Goal: Task Accomplishment & Management: Manage account settings

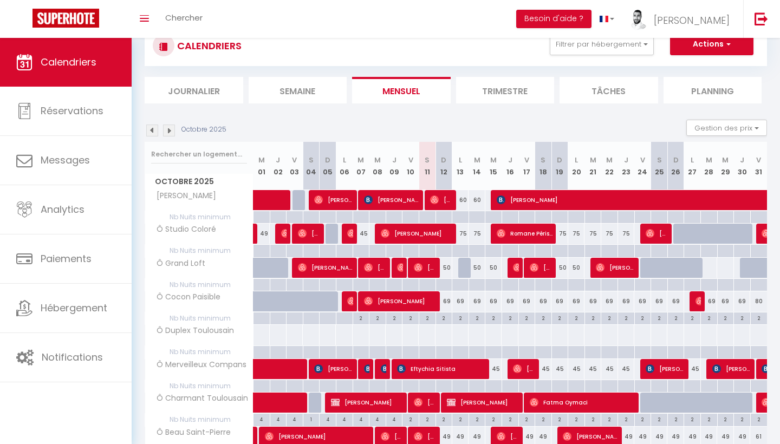
scroll to position [38, 0]
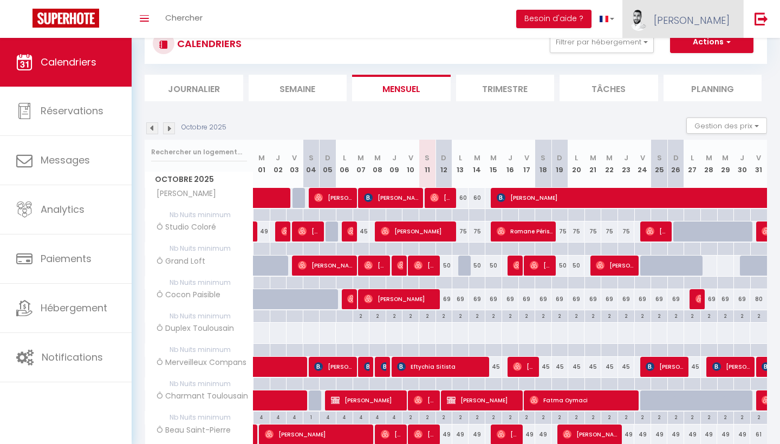
click at [708, 24] on link "[PERSON_NAME]" at bounding box center [682, 19] width 121 height 38
click at [698, 73] on link "Équipe" at bounding box center [700, 73] width 80 height 18
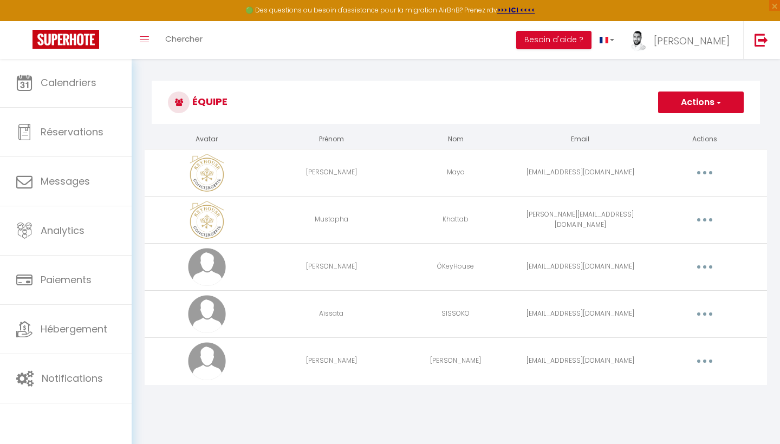
click at [463, 244] on td "ÔKeyHouse" at bounding box center [456, 266] width 125 height 47
click at [705, 362] on icon "button" at bounding box center [704, 361] width 3 height 3
click at [680, 382] on link "Editer" at bounding box center [677, 386] width 80 height 18
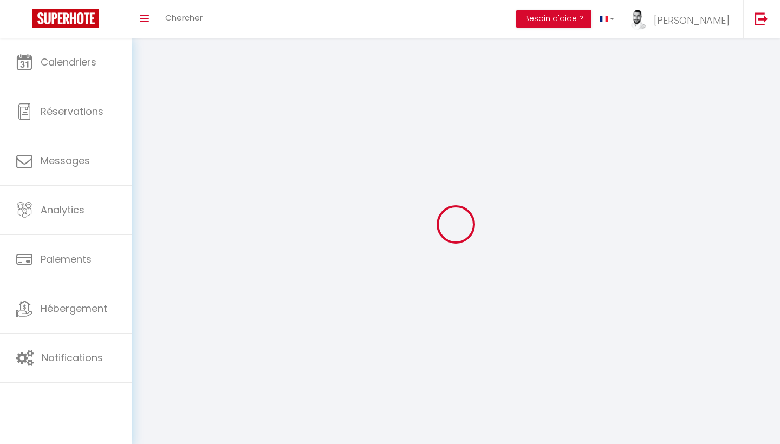
type input "[PERSON_NAME]"
type input "[EMAIL_ADDRESS][DOMAIN_NAME]"
type textarea "Accès au compte pour la propriétaire du logement [PERSON_NAME] - Fonsegrive Mad…"
type textarea "[URL][DOMAIN_NAME]"
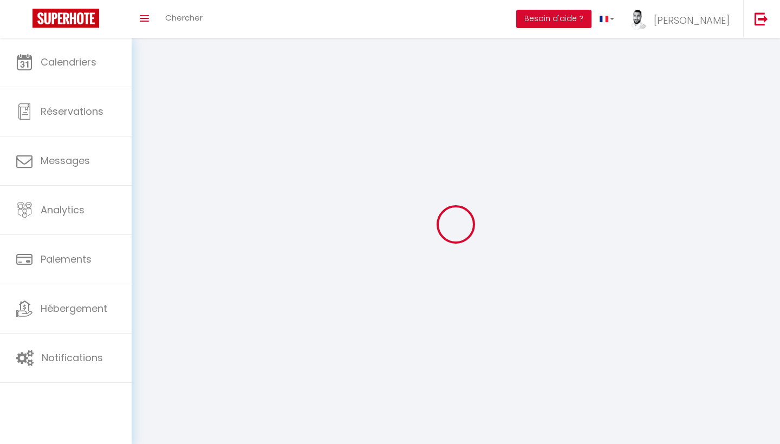
checkbox input "false"
checkbox input "true"
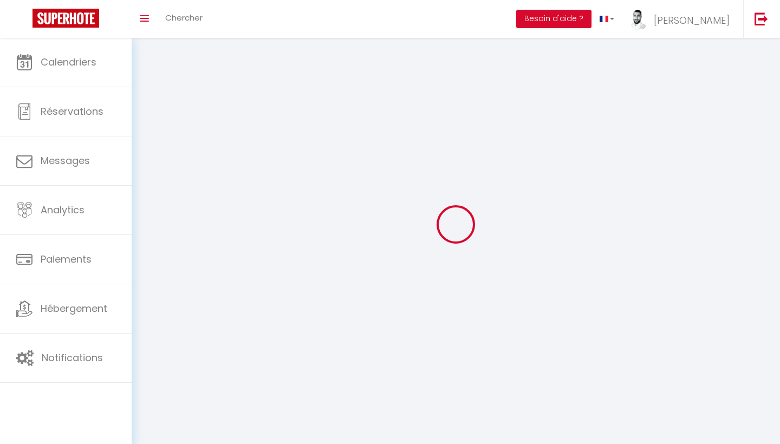
checkbox input "true"
checkbox input "false"
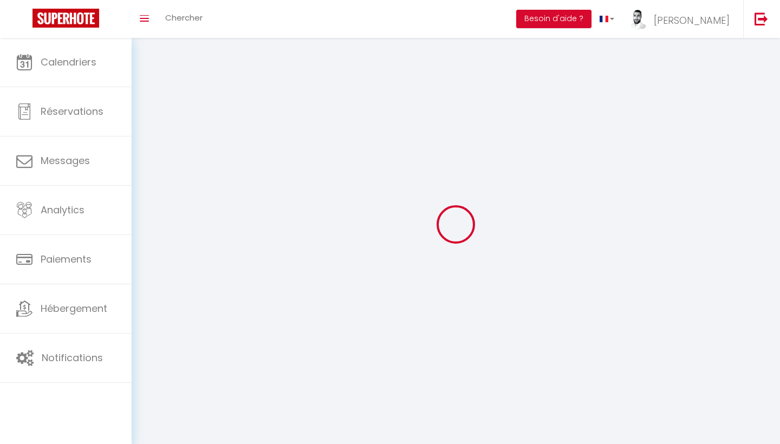
checkbox input "true"
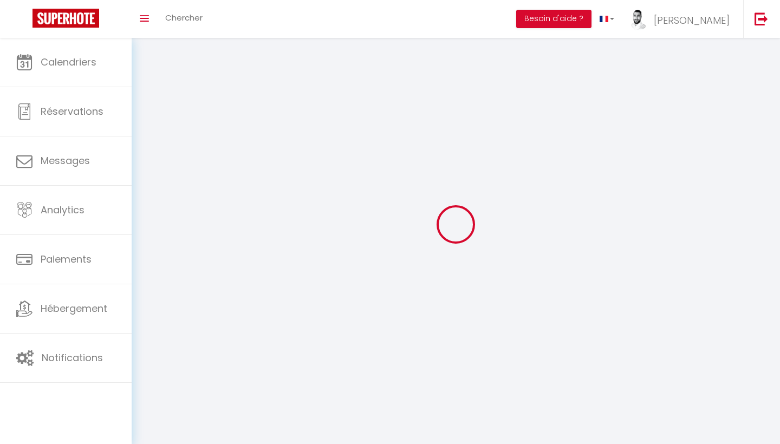
checkbox input "true"
checkbox input "false"
checkbox input "true"
select select
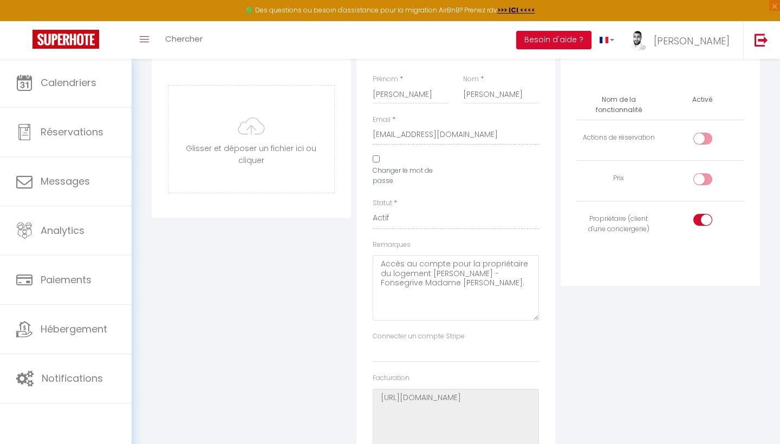
scroll to position [105, 0]
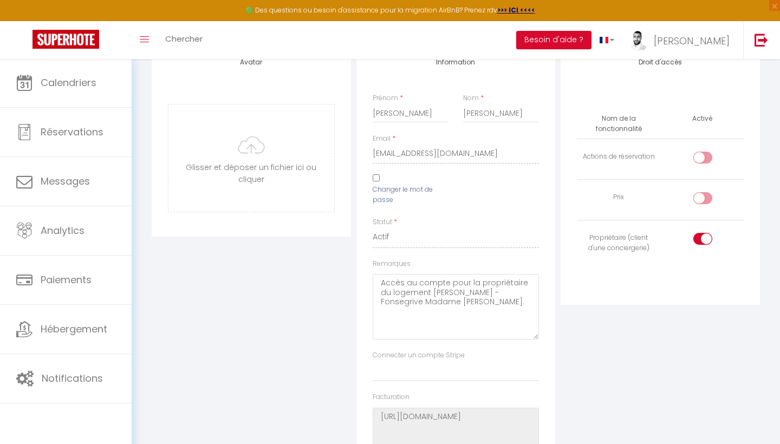
click at [702, 197] on div at bounding box center [702, 198] width 19 height 12
click at [703, 197] on input "checkbox" at bounding box center [712, 200] width 19 height 16
checkbox input "true"
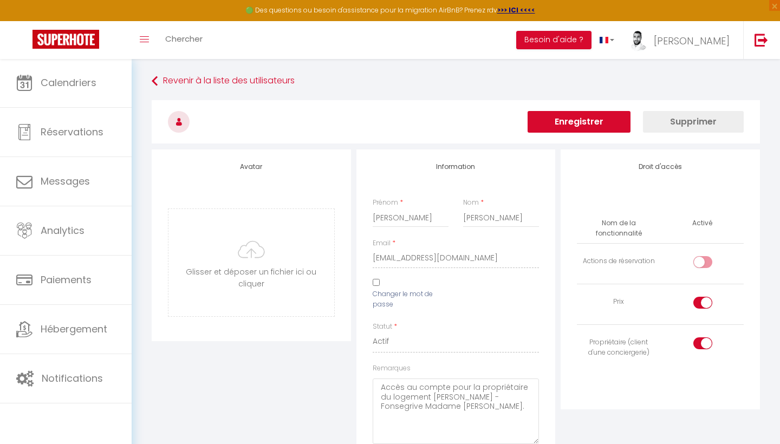
scroll to position [0, 0]
click at [576, 128] on button "Enregistrer" at bounding box center [579, 122] width 103 height 22
